Goal: Task Accomplishment & Management: Manage account settings

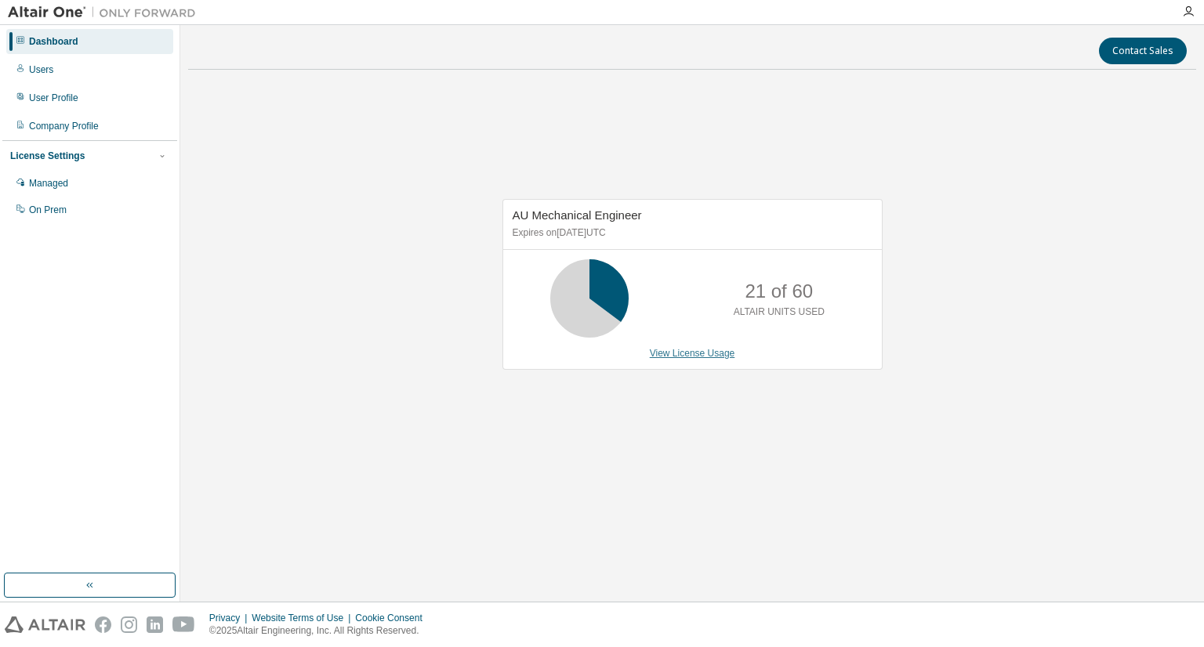
click at [688, 357] on link "View License Usage" at bounding box center [692, 353] width 85 height 11
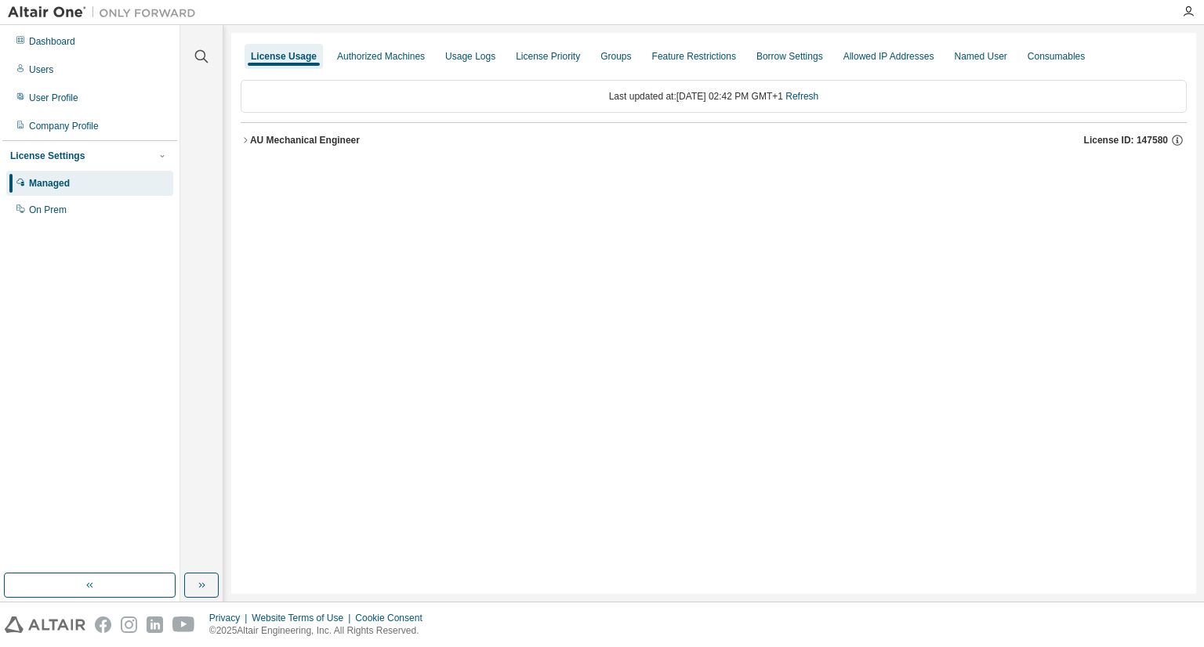
click at [286, 147] on button "AU Mechanical Engineer License ID: 147580" at bounding box center [714, 140] width 946 height 34
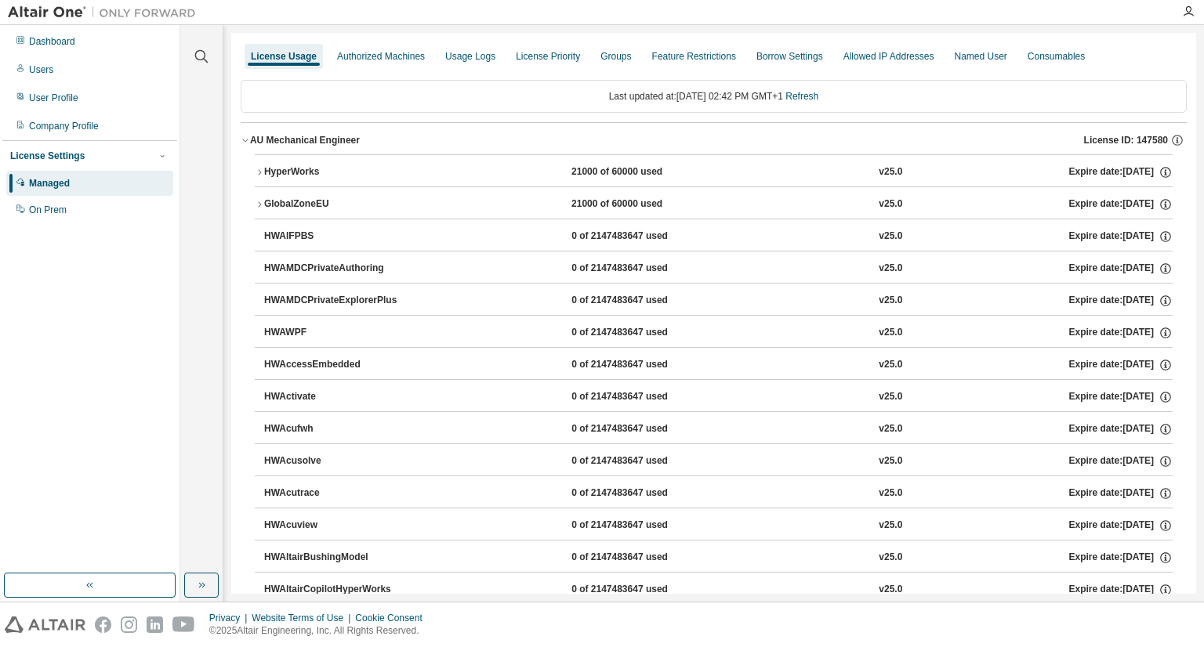
click at [295, 168] on div "HyperWorks" at bounding box center [334, 172] width 141 height 14
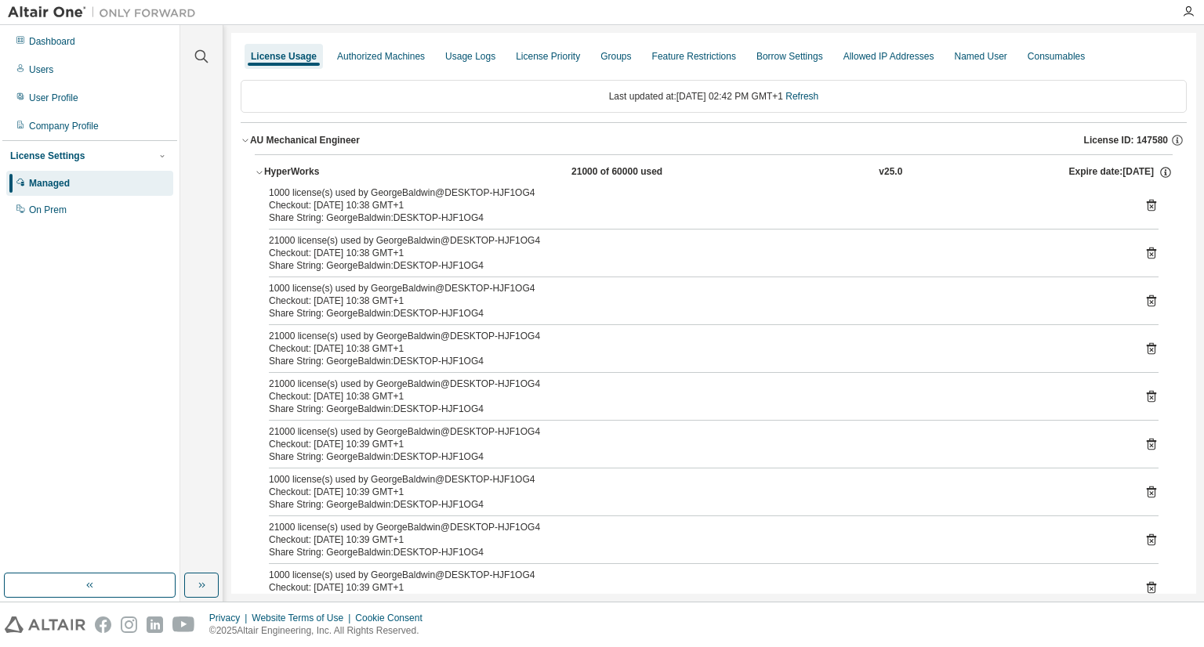
click at [295, 168] on div "HyperWorks" at bounding box center [334, 172] width 141 height 14
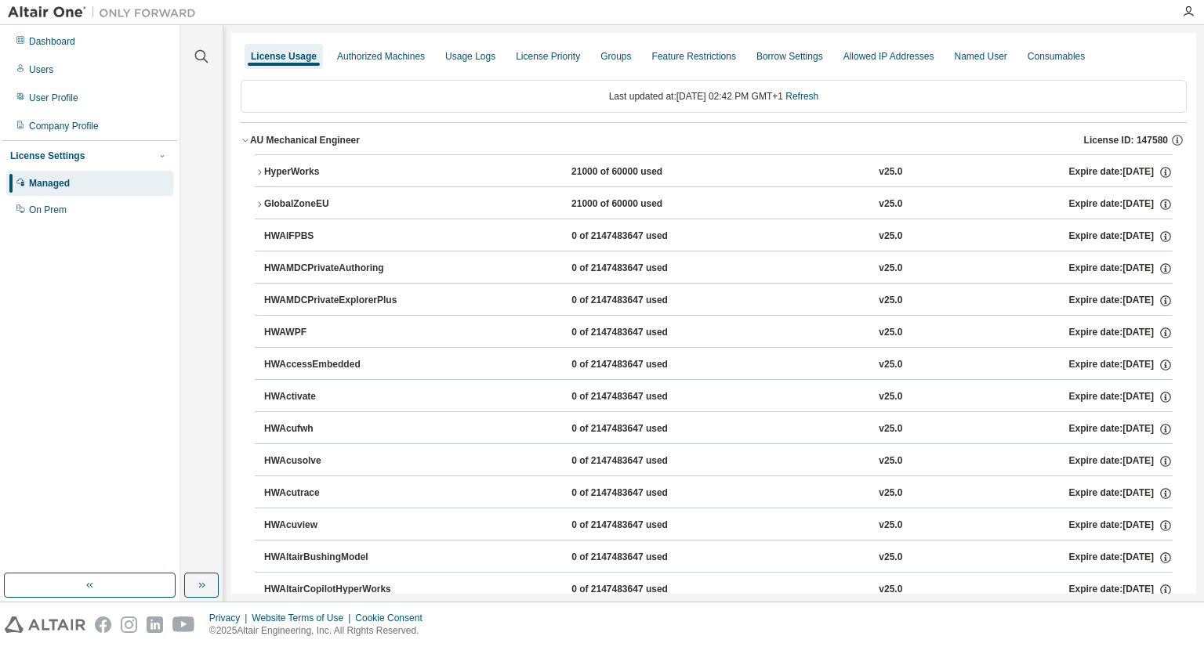
click at [297, 138] on div "AU Mechanical Engineer" at bounding box center [305, 140] width 110 height 13
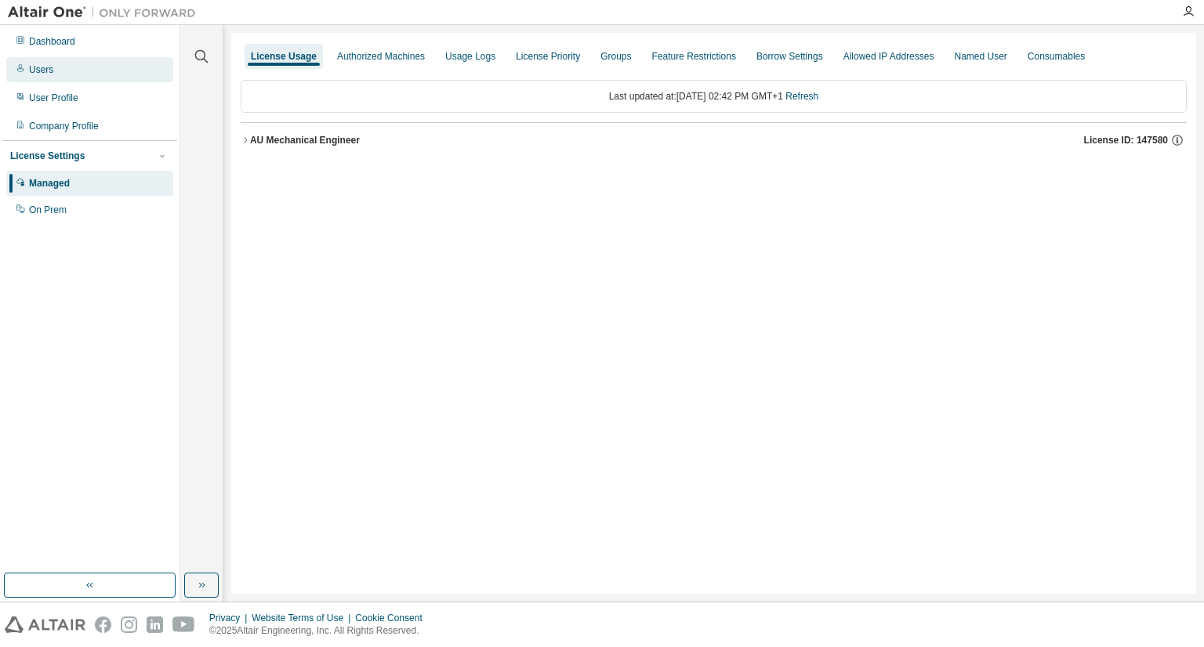
click at [55, 70] on div "Users" at bounding box center [89, 69] width 167 height 25
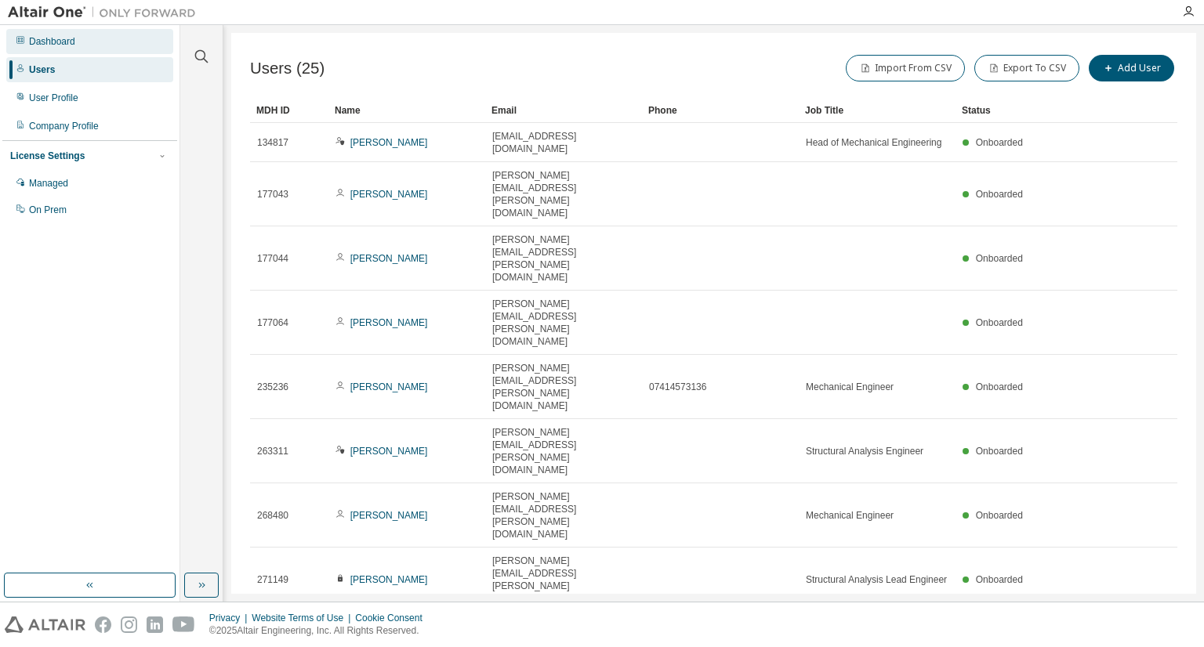
click at [53, 36] on div "Dashboard" at bounding box center [52, 41] width 46 height 13
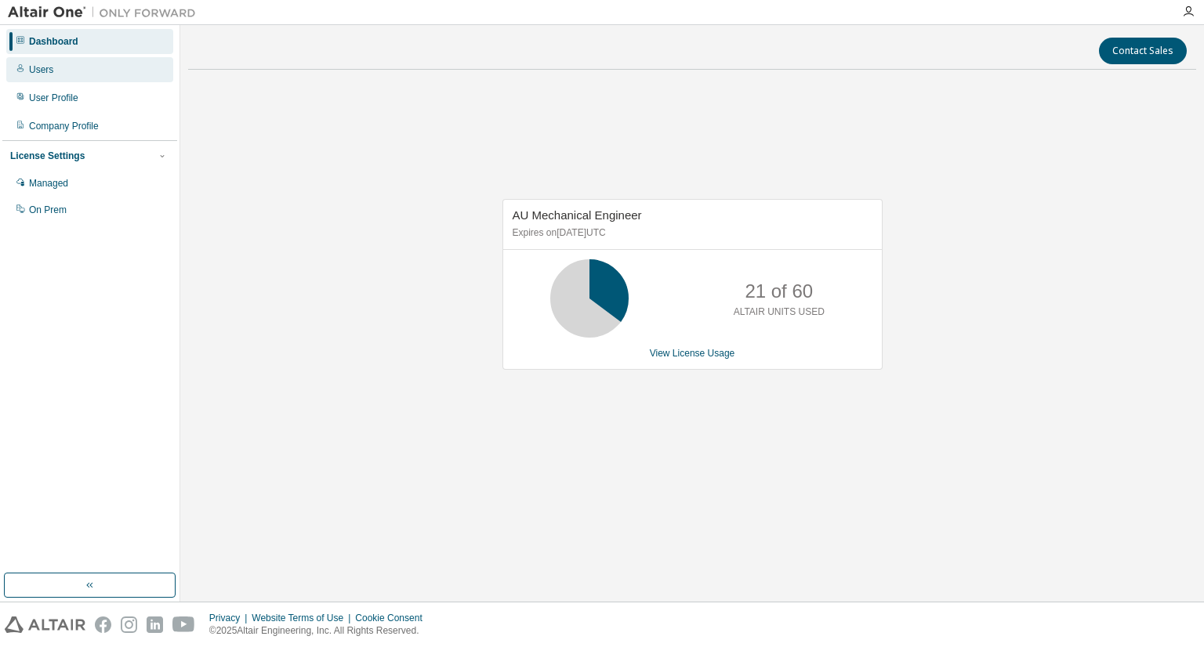
click at [49, 71] on div "Users" at bounding box center [41, 69] width 24 height 13
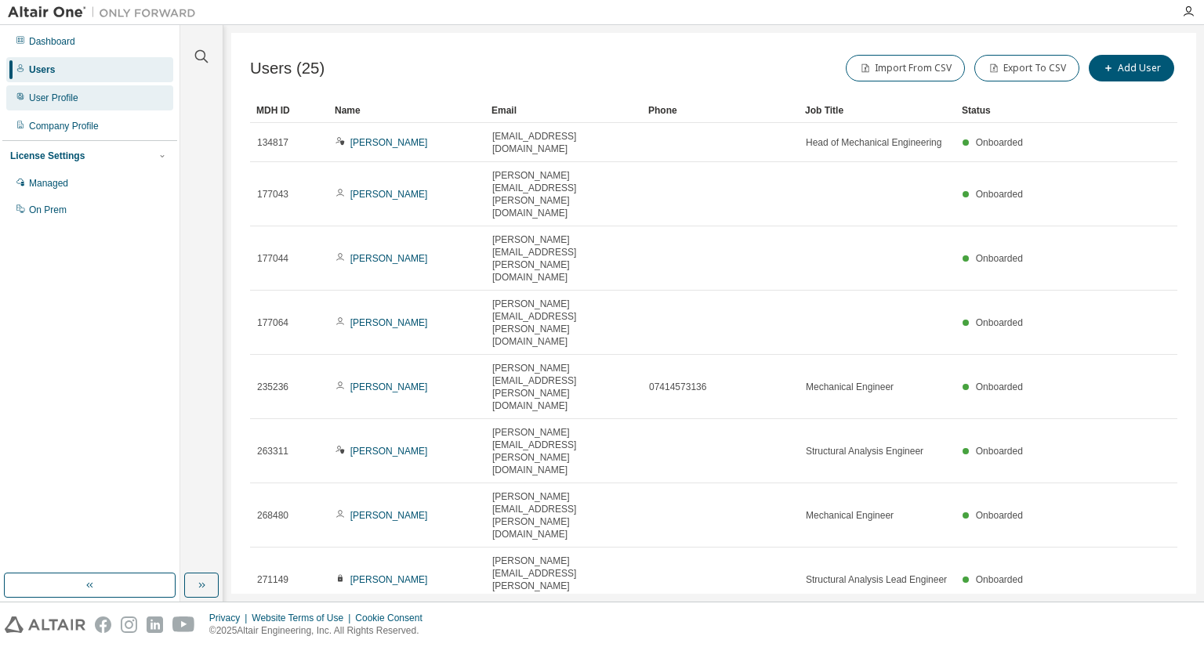
click at [52, 100] on div "User Profile" at bounding box center [53, 98] width 49 height 13
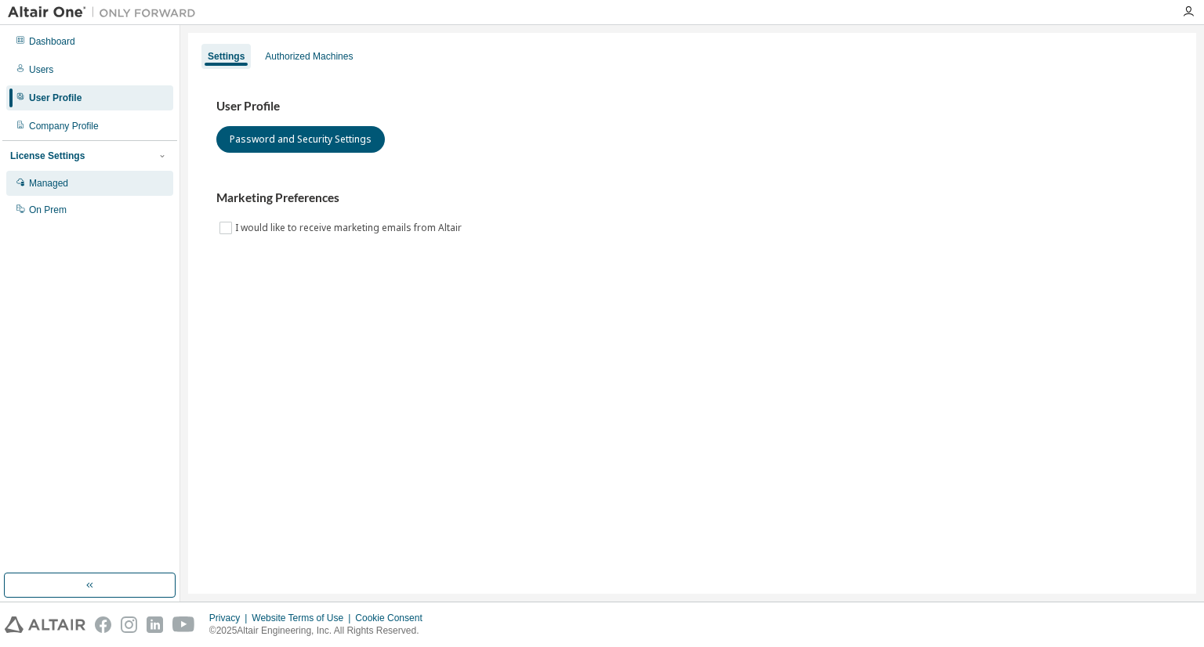
click at [35, 184] on div "Managed" at bounding box center [48, 183] width 39 height 13
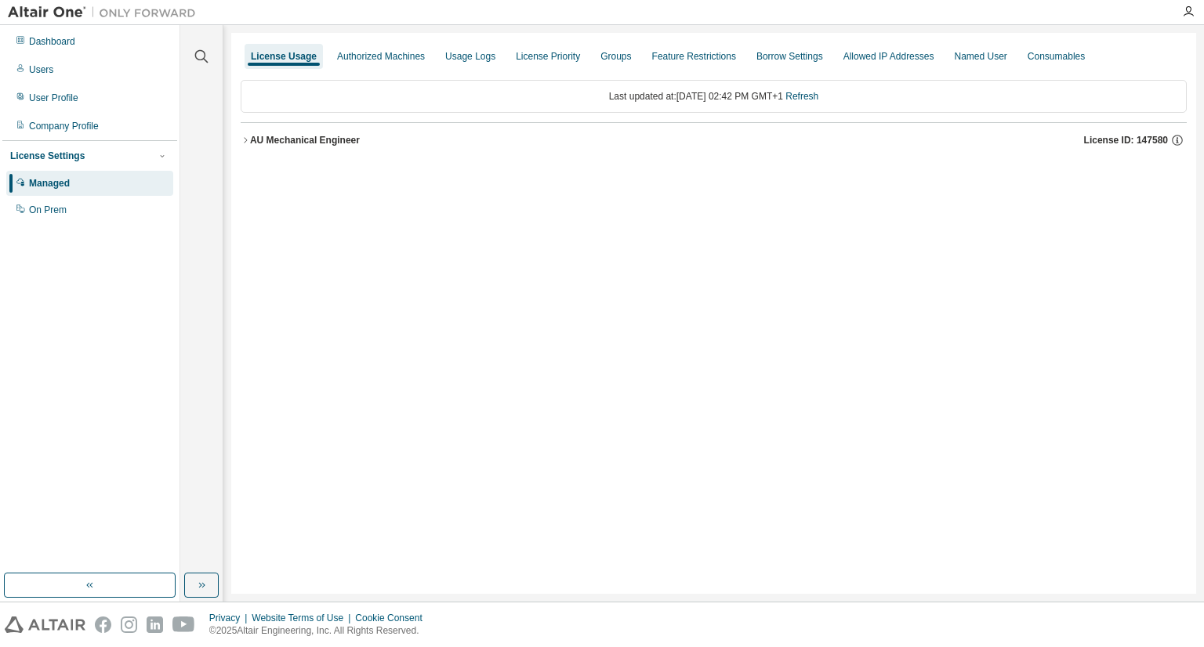
click at [300, 148] on button "AU Mechanical Engineer License ID: 147580" at bounding box center [714, 140] width 946 height 34
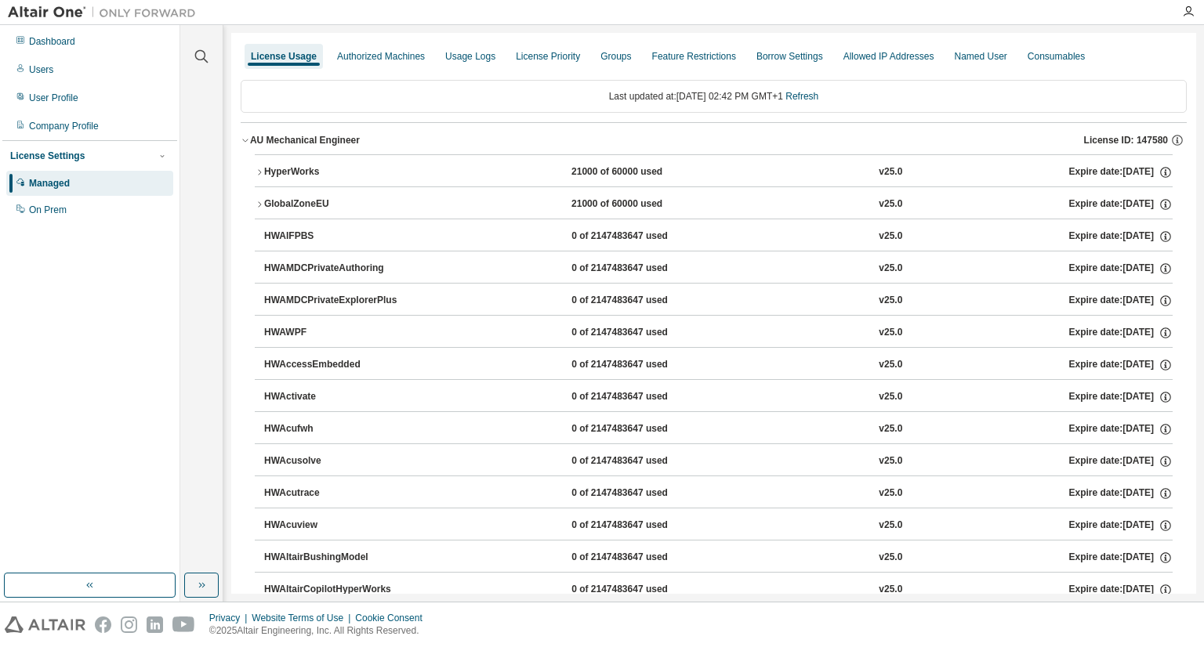
click at [298, 172] on div "HyperWorks" at bounding box center [334, 172] width 141 height 14
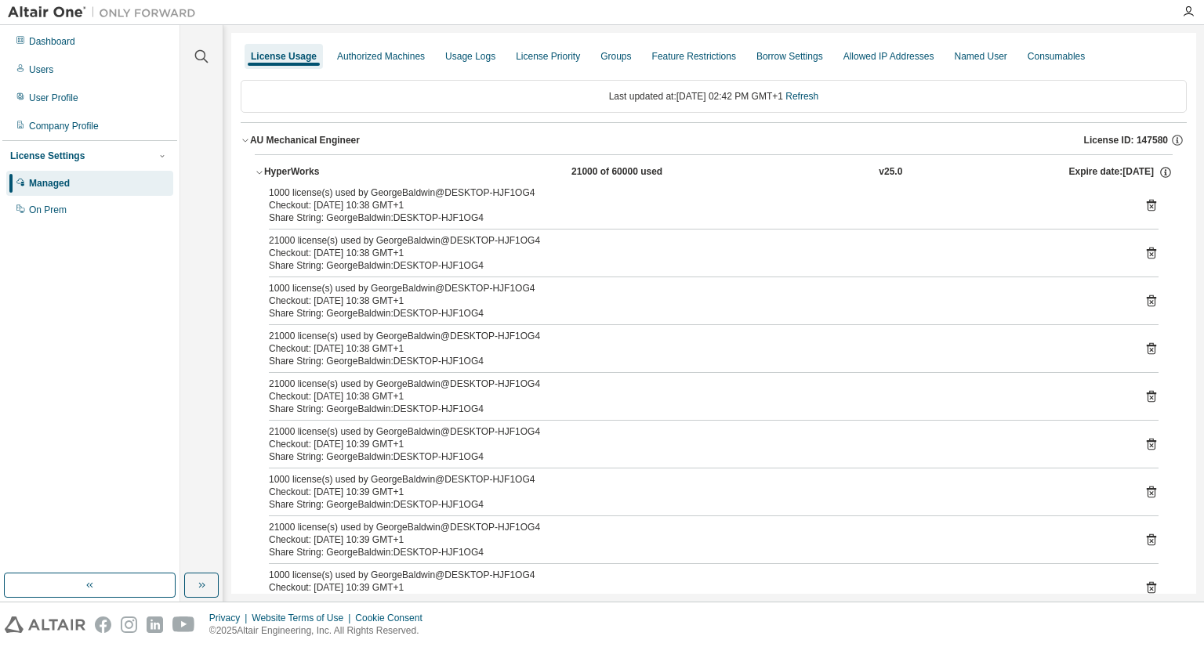
click at [305, 168] on div "HyperWorks" at bounding box center [334, 172] width 141 height 14
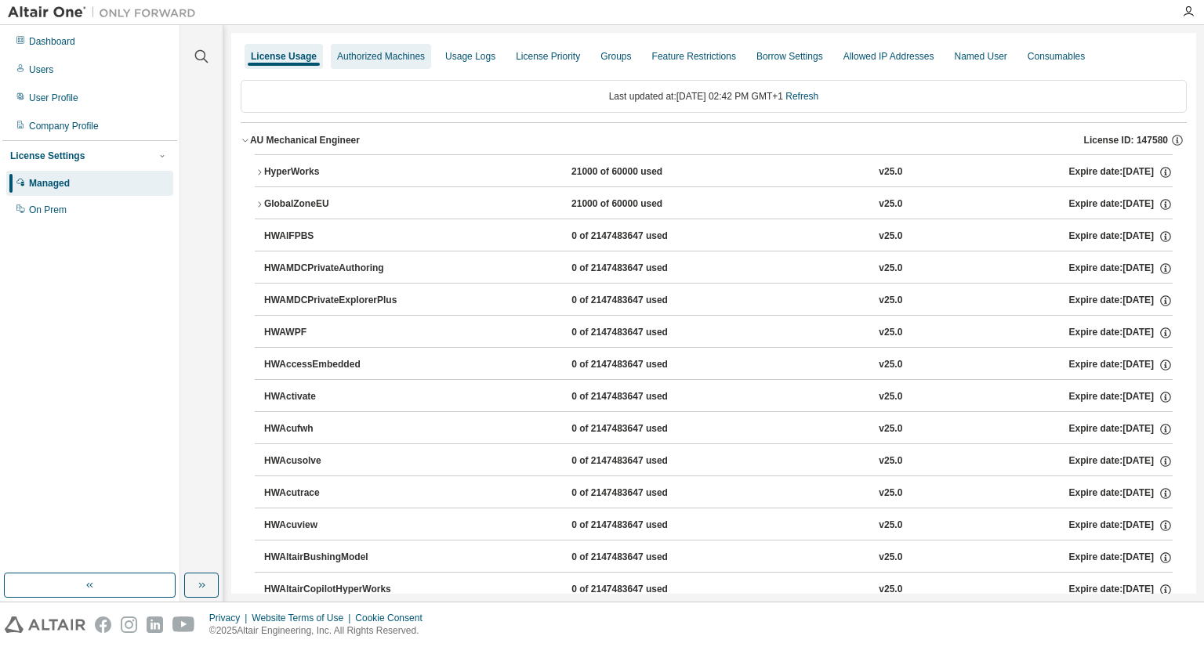
click at [400, 53] on div "Authorized Machines" at bounding box center [381, 56] width 88 height 13
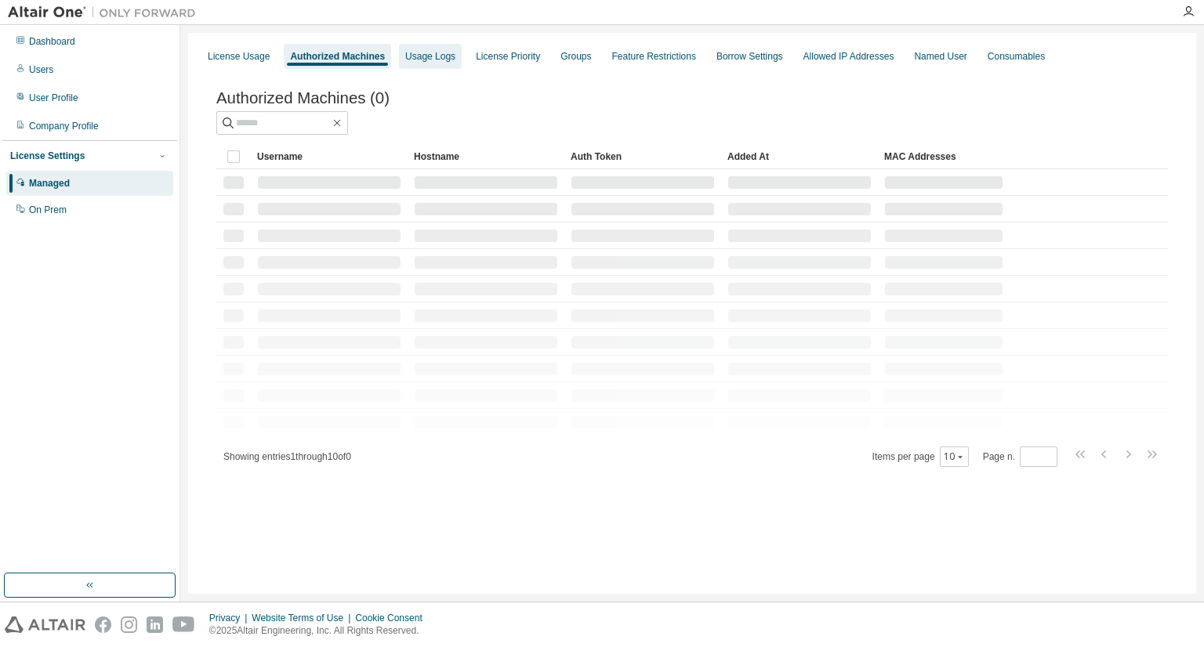
click at [436, 56] on div "Usage Logs" at bounding box center [430, 56] width 50 height 13
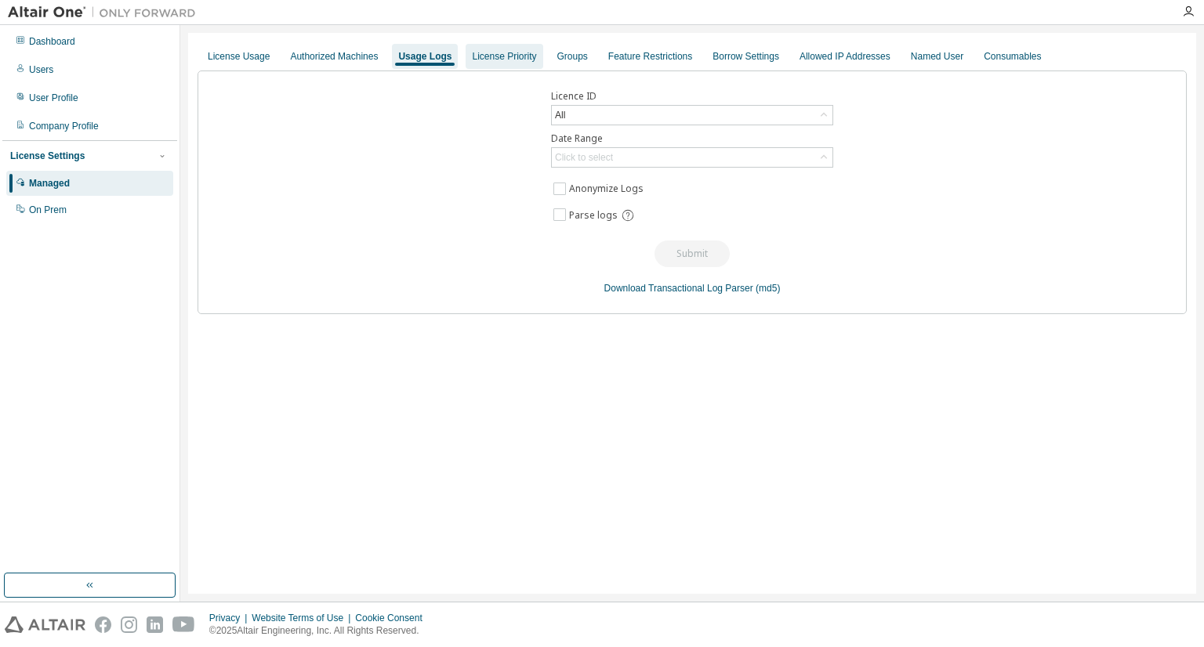
click at [495, 53] on div "License Priority" at bounding box center [504, 56] width 64 height 13
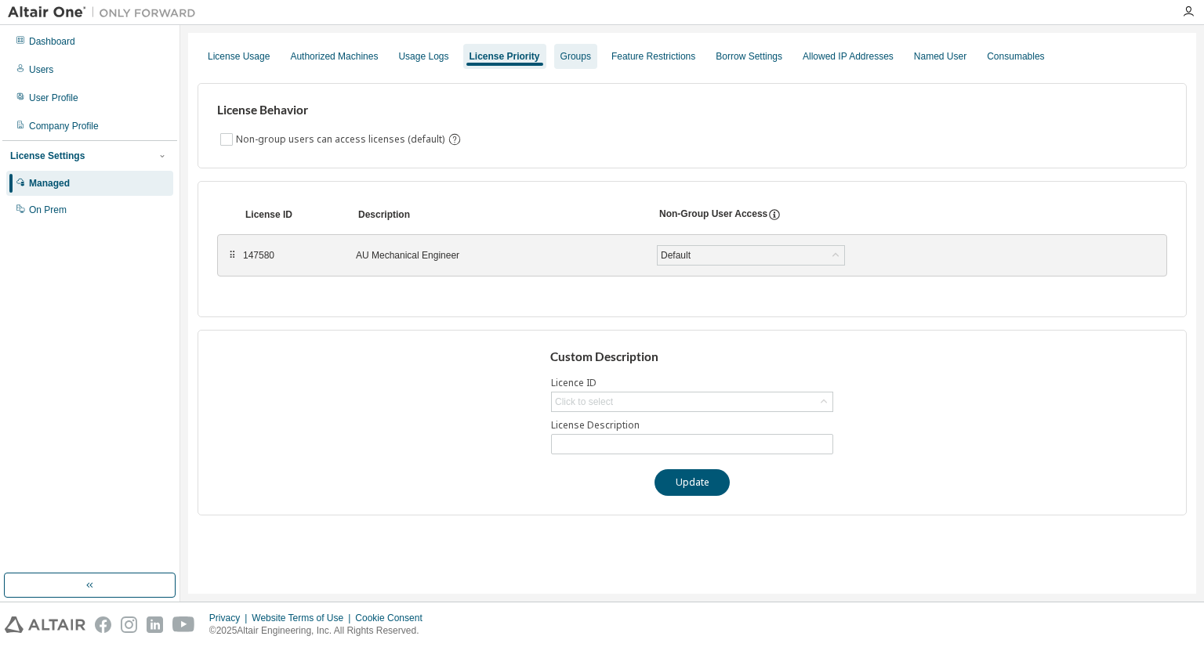
click at [563, 53] on div "Groups" at bounding box center [575, 56] width 31 height 13
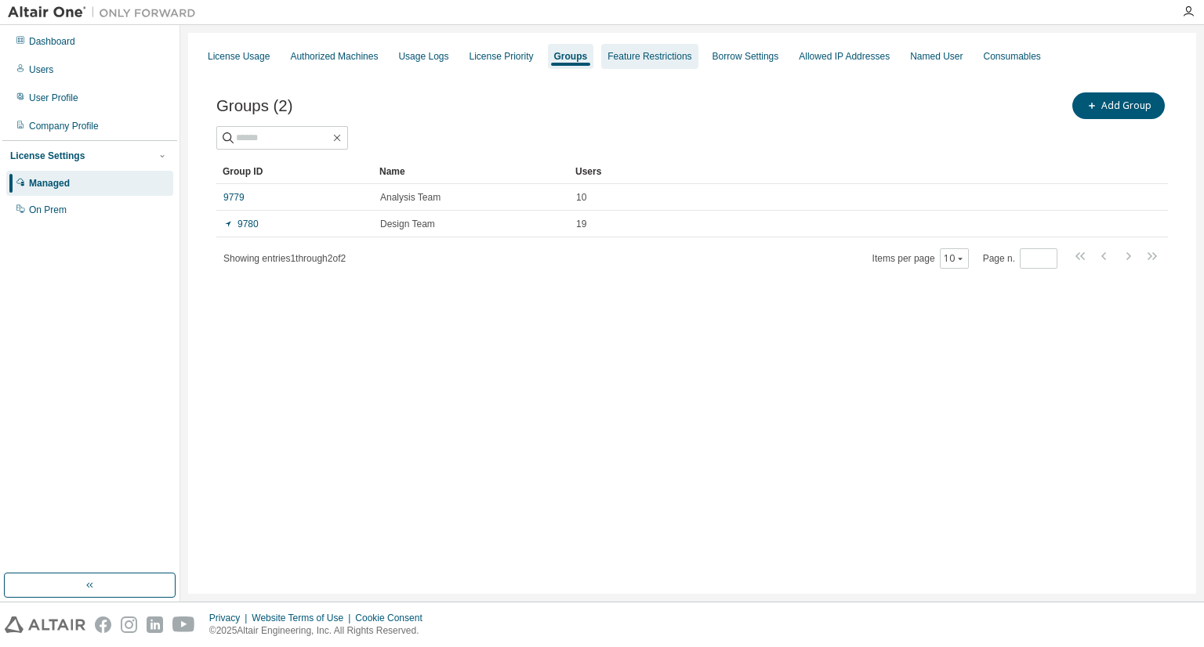
click at [649, 62] on div "Feature Restrictions" at bounding box center [649, 56] width 84 height 13
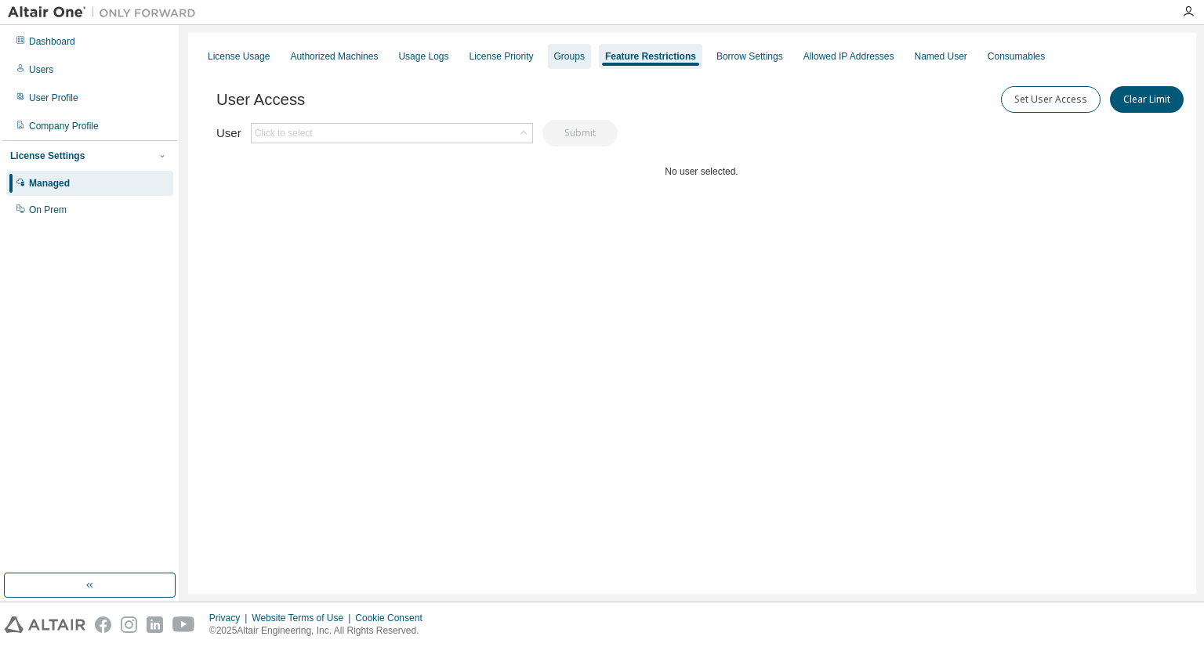
click at [554, 53] on div "Groups" at bounding box center [569, 56] width 31 height 13
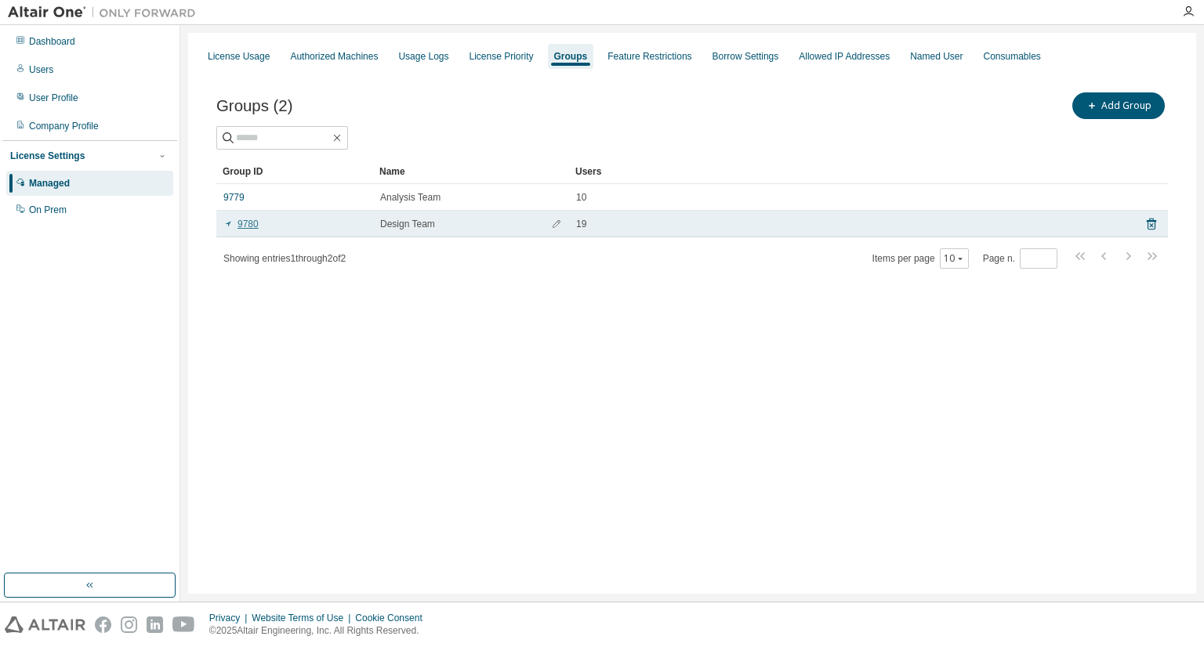
click at [248, 219] on link "9780" at bounding box center [240, 224] width 35 height 13
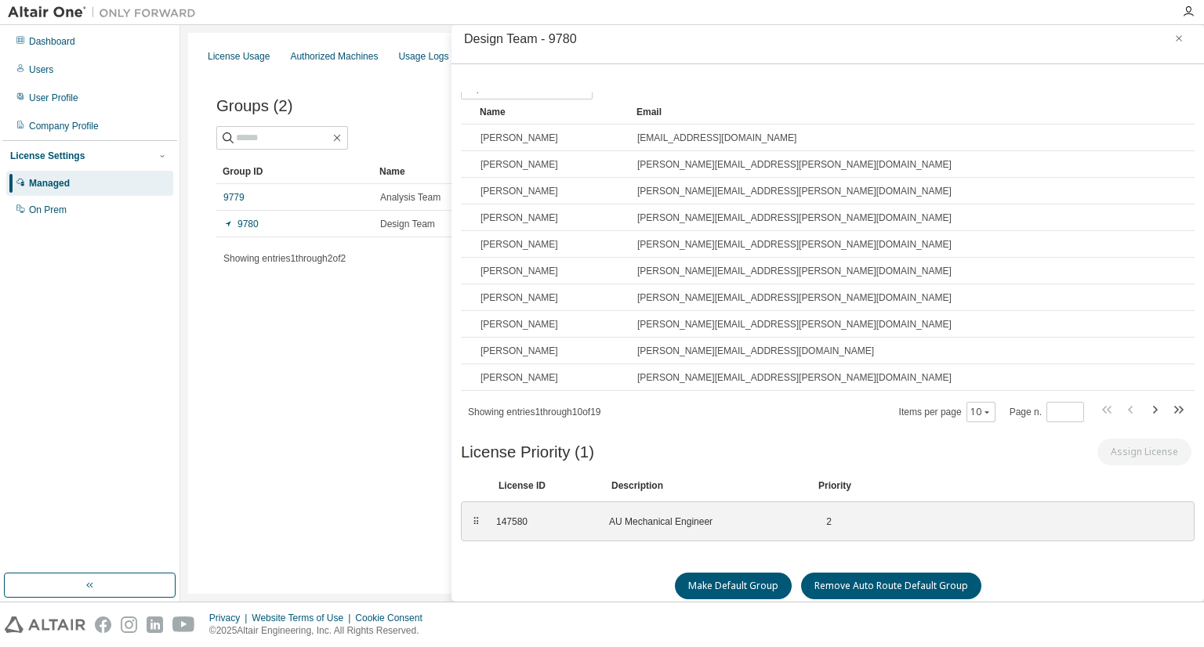
scroll to position [20, 0]
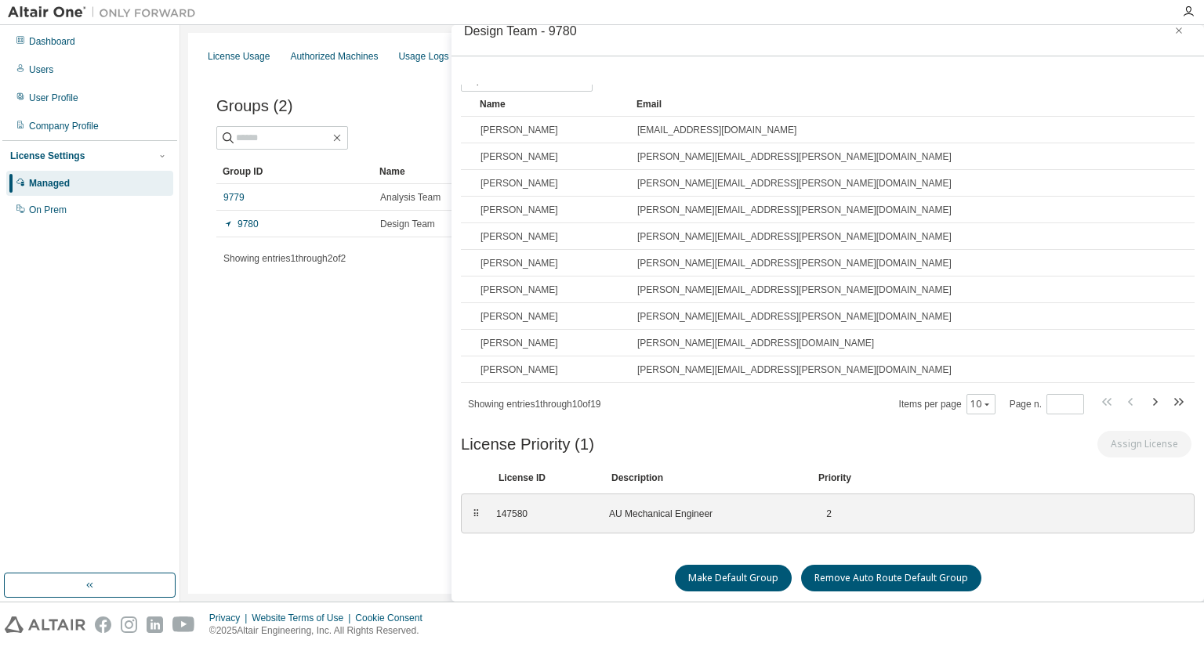
click at [66, 158] on div "License Settings" at bounding box center [47, 156] width 74 height 13
click at [60, 185] on div "Managed" at bounding box center [49, 183] width 41 height 13
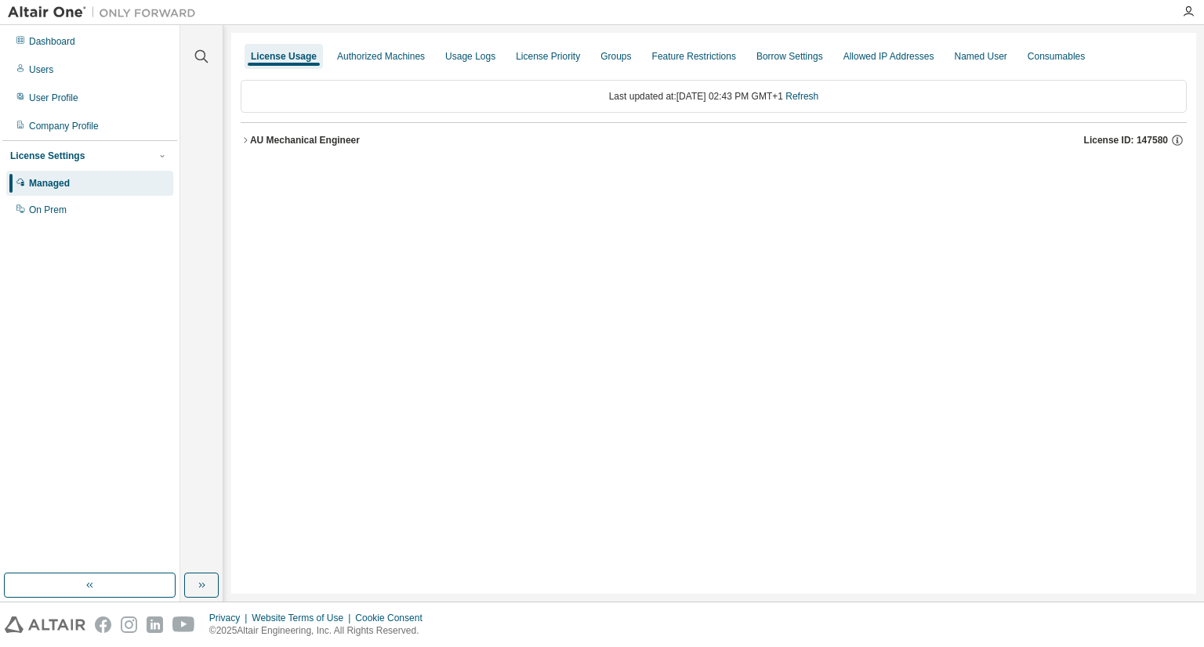
click at [304, 140] on div "AU Mechanical Engineer" at bounding box center [305, 140] width 110 height 13
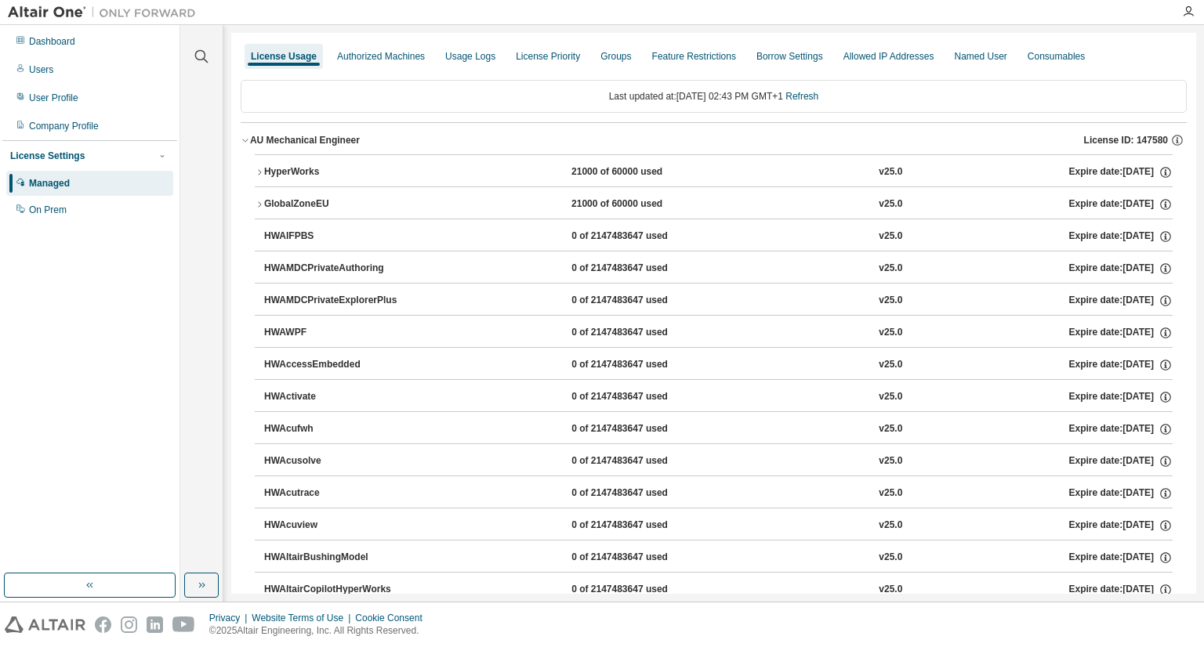
click at [279, 161] on button "HyperWorks 21000 of 60000 used v25.0 Expire date: 2026-07-28" at bounding box center [714, 172] width 918 height 34
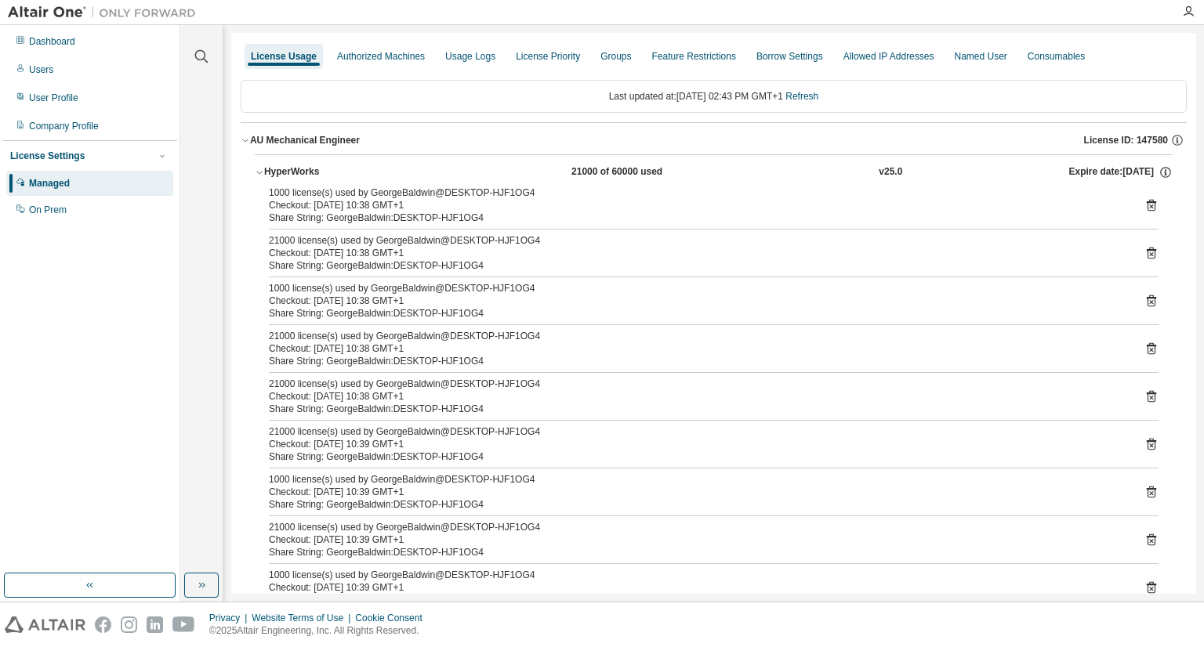
click at [279, 161] on button "HyperWorks 21000 of 60000 used v25.0 Expire date: 2026-07-28" at bounding box center [714, 172] width 918 height 34
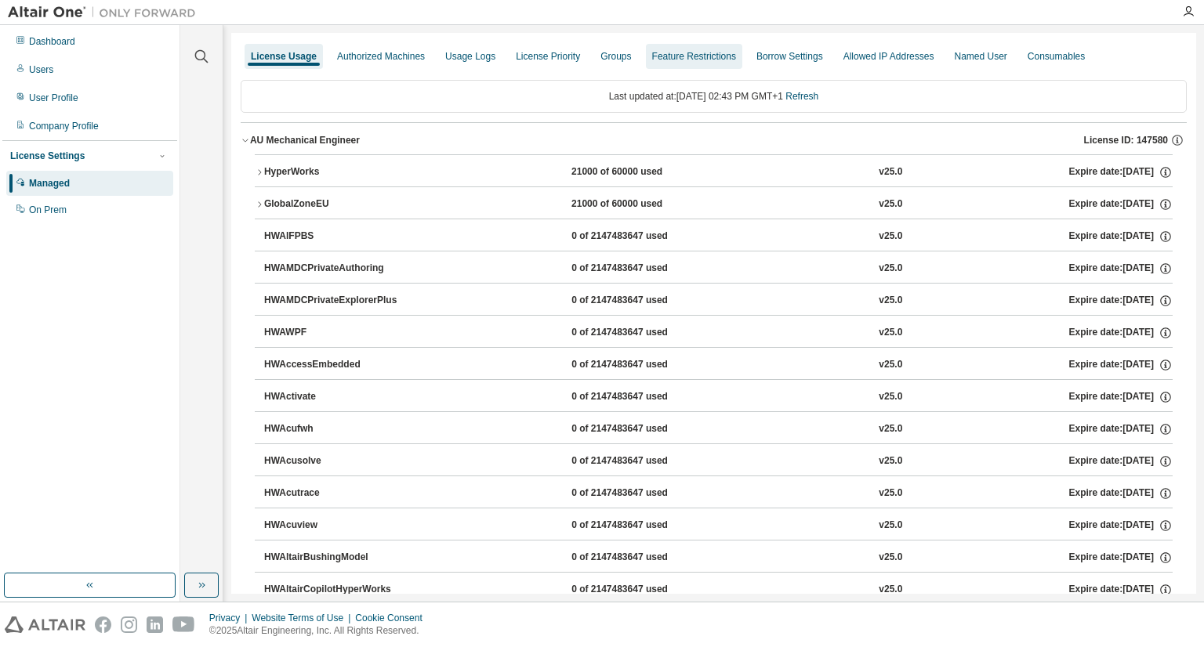
click at [670, 56] on div "Feature Restrictions" at bounding box center [694, 56] width 84 height 13
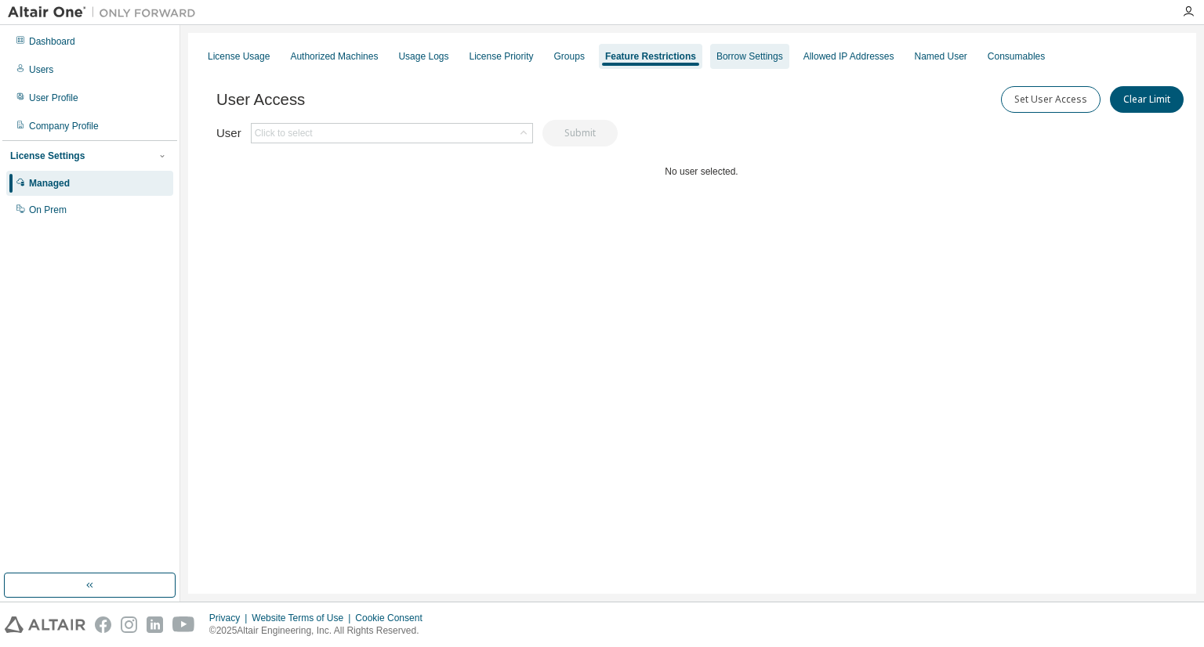
click at [744, 58] on div "Borrow Settings" at bounding box center [749, 56] width 67 height 13
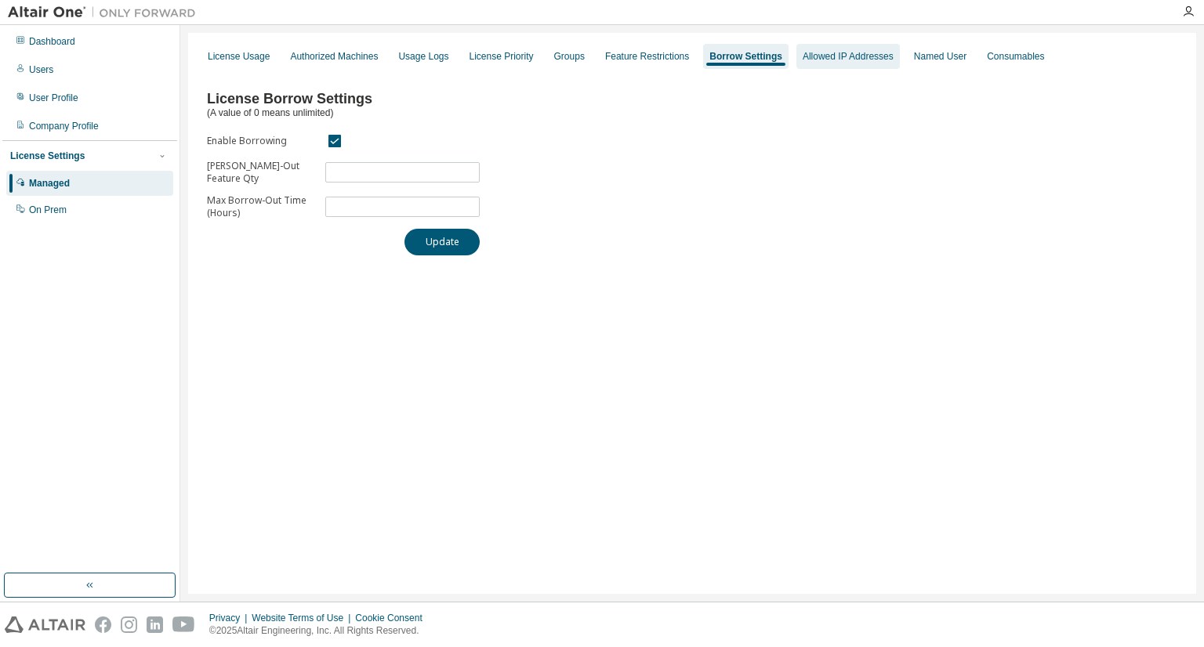
click at [821, 59] on div "Allowed IP Addresses" at bounding box center [847, 56] width 91 height 13
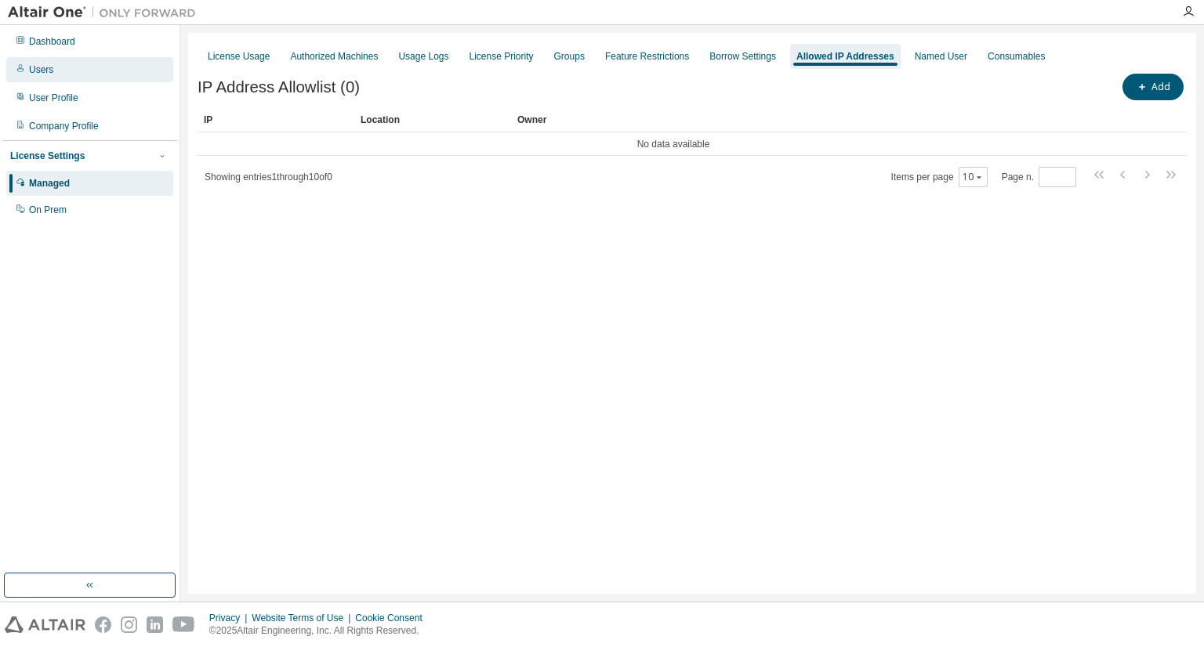
click at [84, 71] on div "Users" at bounding box center [89, 69] width 167 height 25
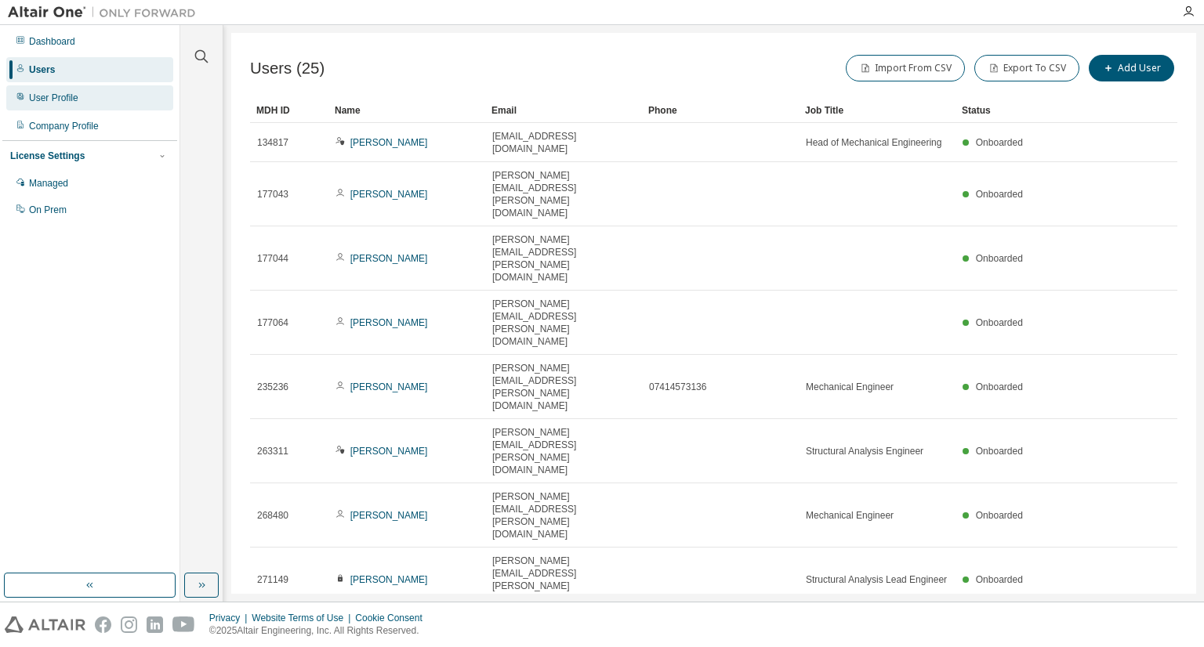
click at [57, 98] on div "User Profile" at bounding box center [53, 98] width 49 height 13
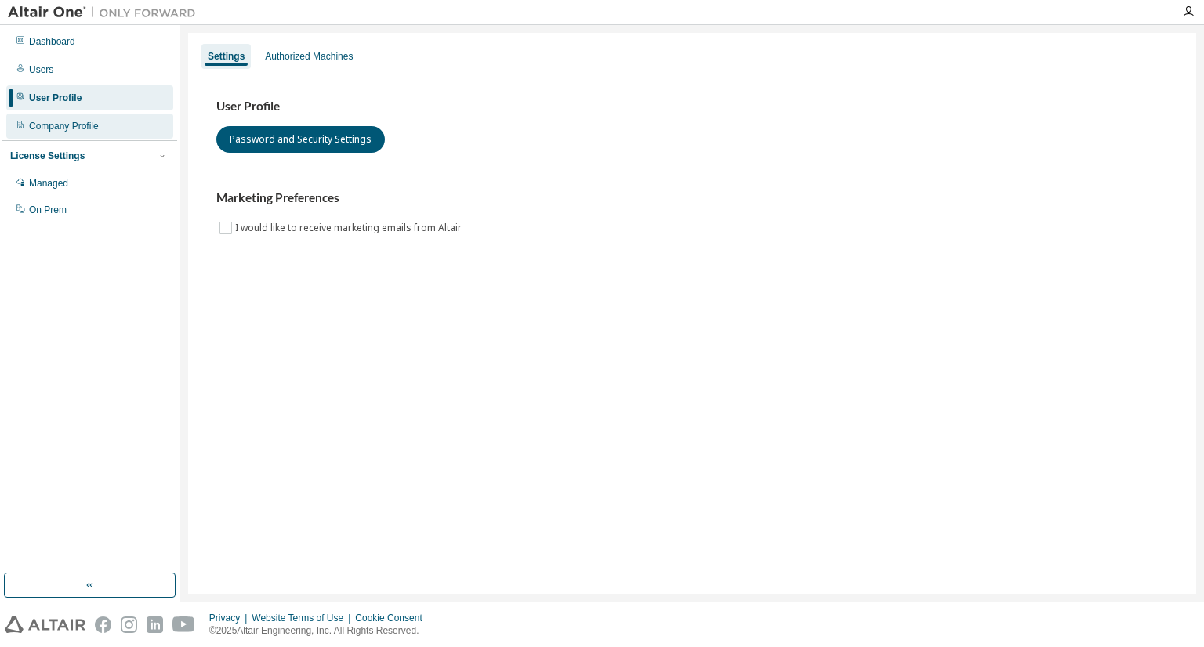
click at [81, 134] on div "Company Profile" at bounding box center [89, 126] width 167 height 25
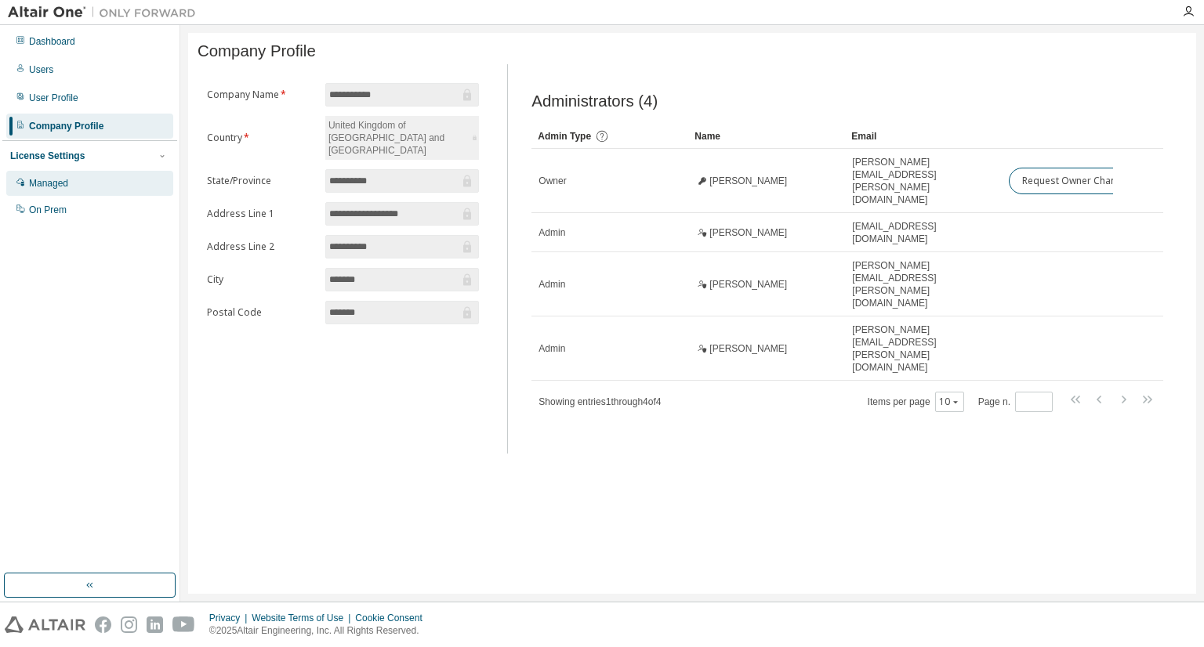
click at [70, 187] on div "Managed" at bounding box center [89, 183] width 167 height 25
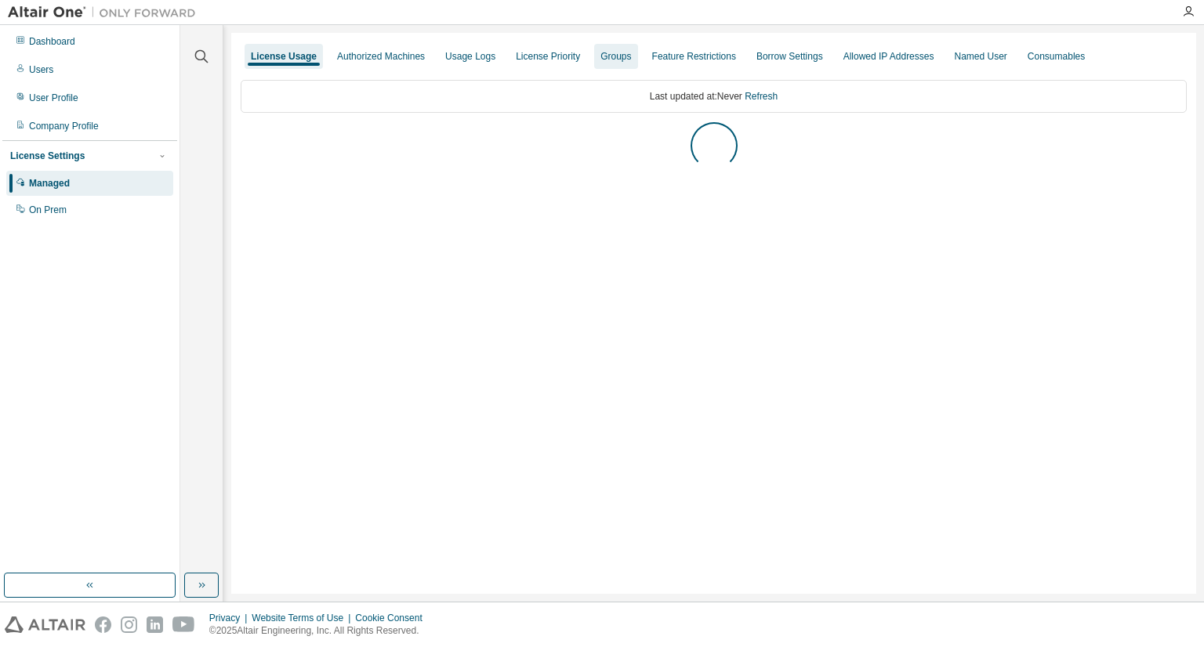
click at [608, 57] on div "Groups" at bounding box center [615, 56] width 31 height 13
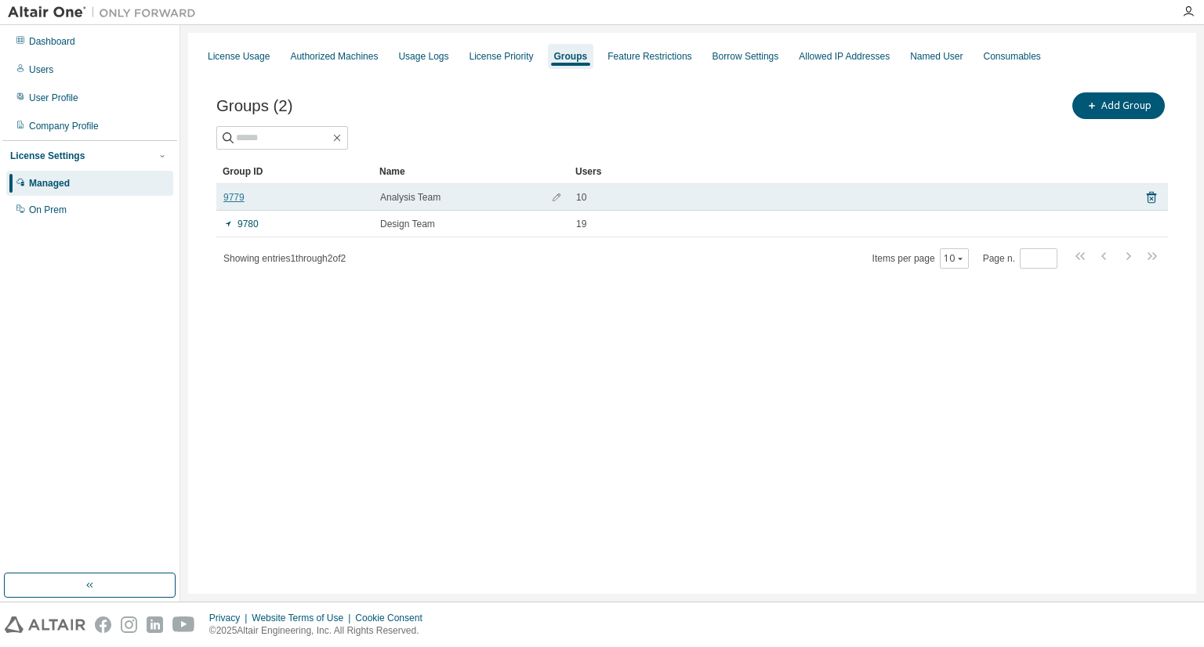
click at [233, 198] on link "9779" at bounding box center [233, 197] width 21 height 13
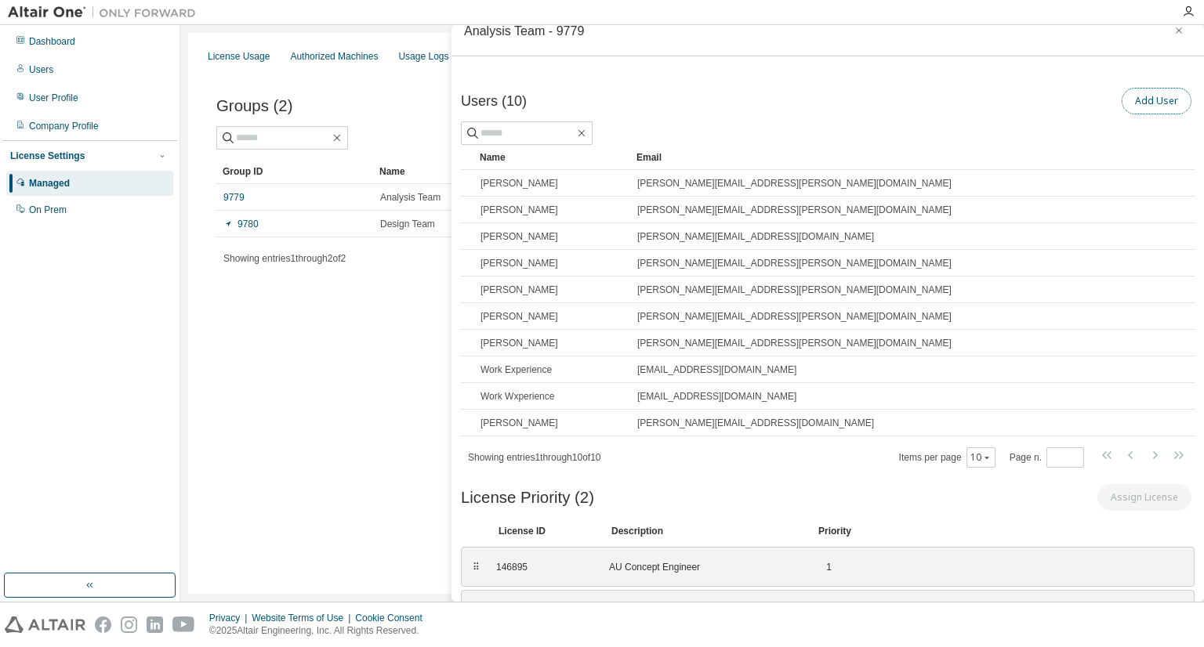
click at [1152, 103] on button "Add User" at bounding box center [1156, 101] width 70 height 27
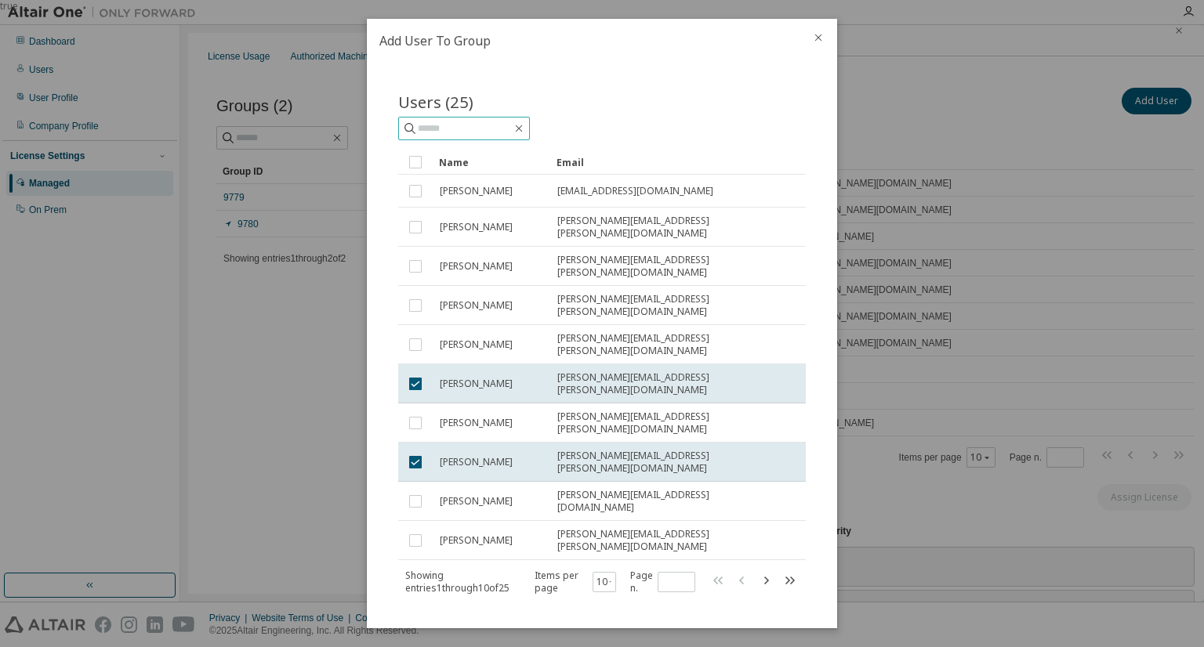
click at [483, 127] on input "text" at bounding box center [465, 129] width 94 height 16
type input "********"
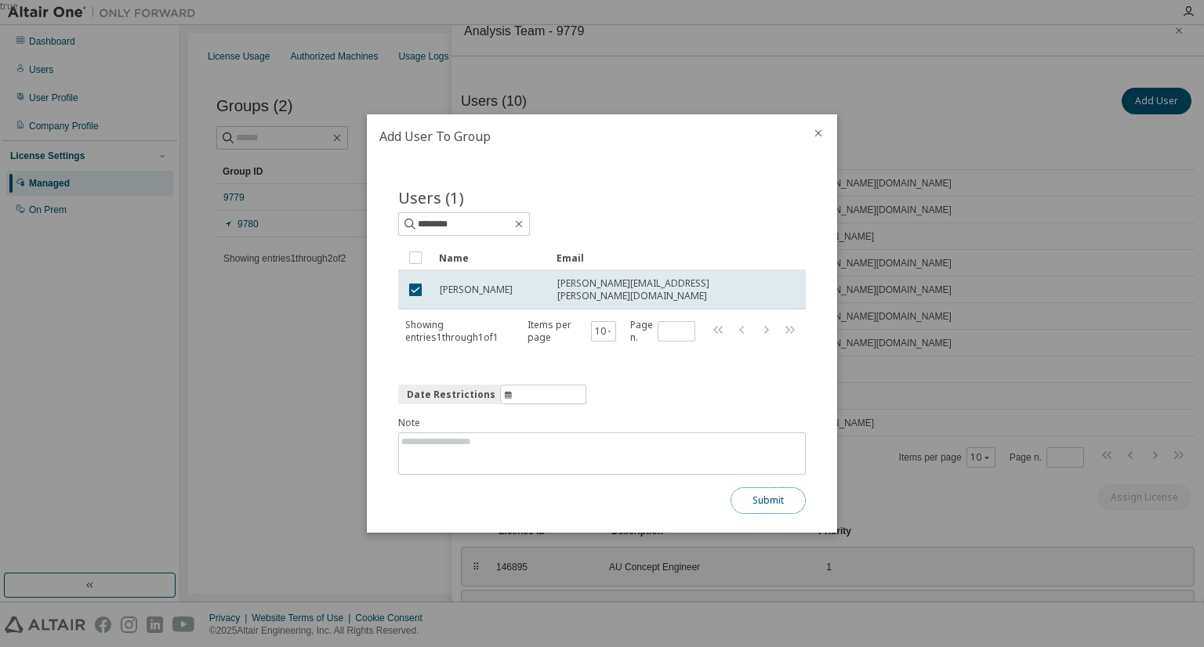
click at [774, 498] on button "Submit" at bounding box center [767, 500] width 75 height 27
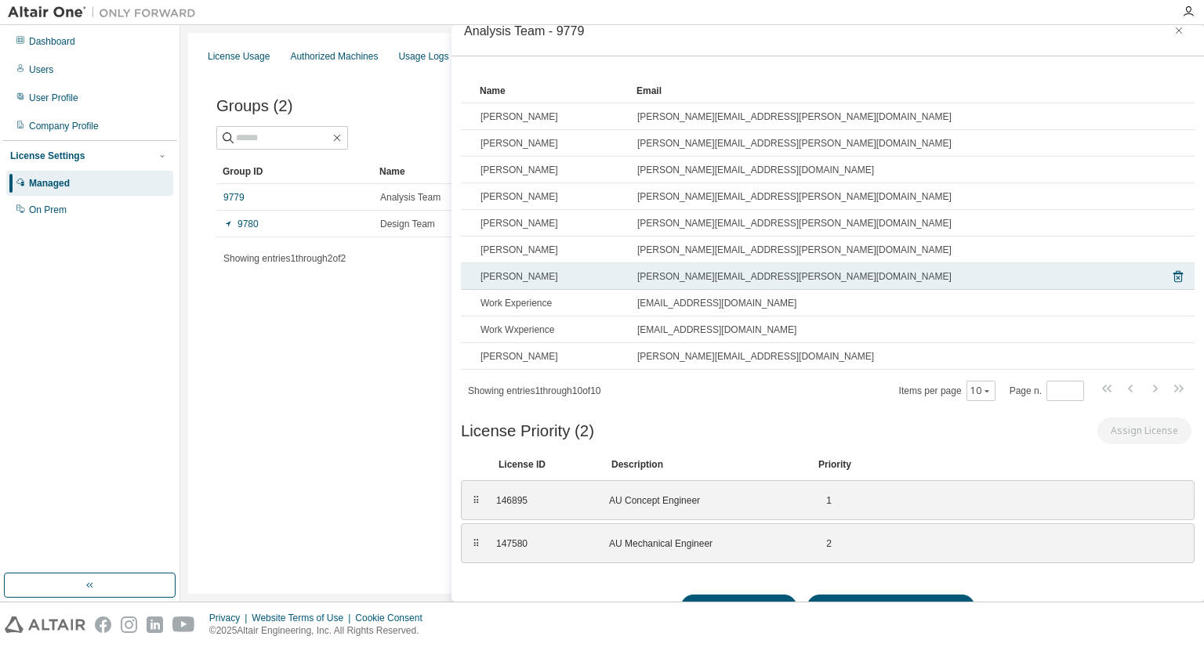
scroll to position [96, 0]
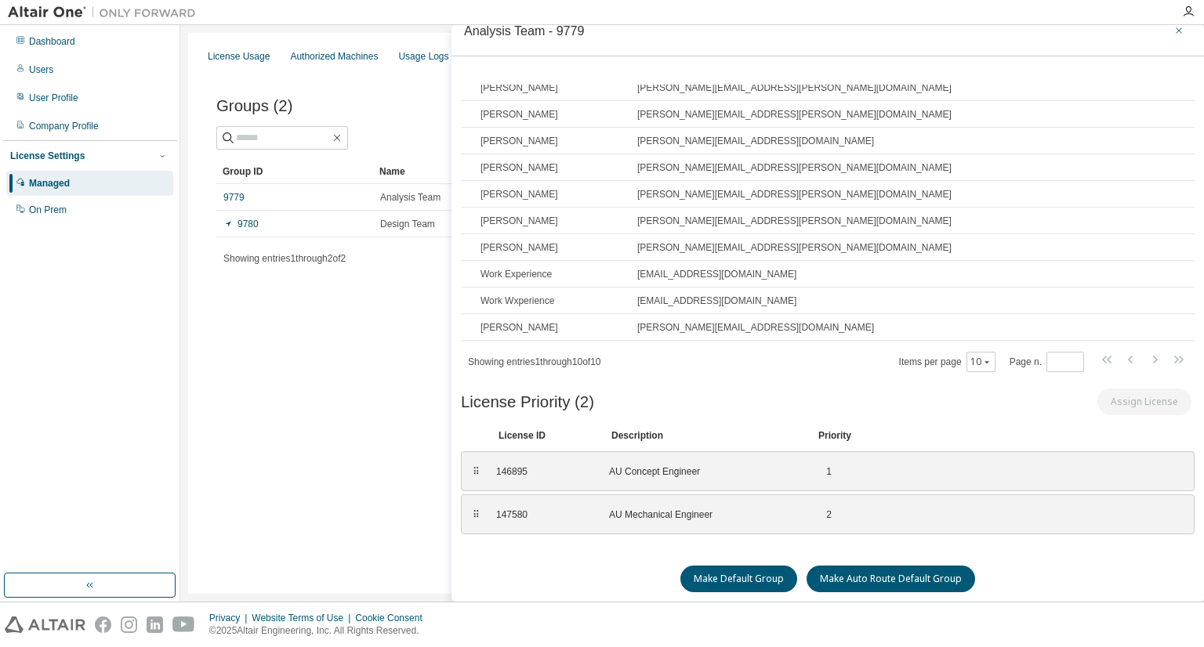
click at [1174, 32] on icon "button" at bounding box center [1178, 30] width 11 height 13
